Goal: Transaction & Acquisition: Purchase product/service

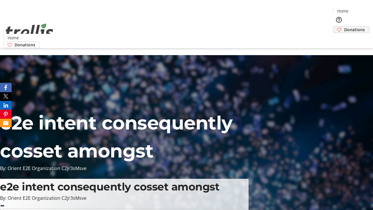
click at [344, 26] on span "Donations" at bounding box center [354, 29] width 21 height 6
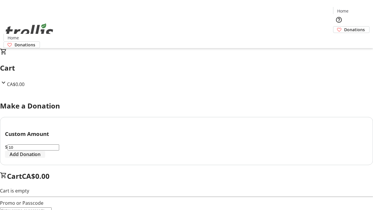
click at [40, 158] on span "Add Donation" at bounding box center [25, 154] width 31 height 7
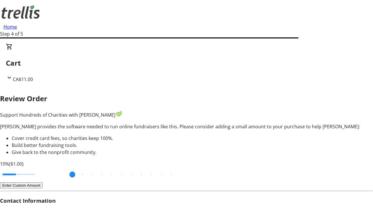
type input "3"
click at [39, 168] on input "Cover fees percentage" at bounding box center [18, 174] width 45 height 13
